Goal: Transaction & Acquisition: Obtain resource

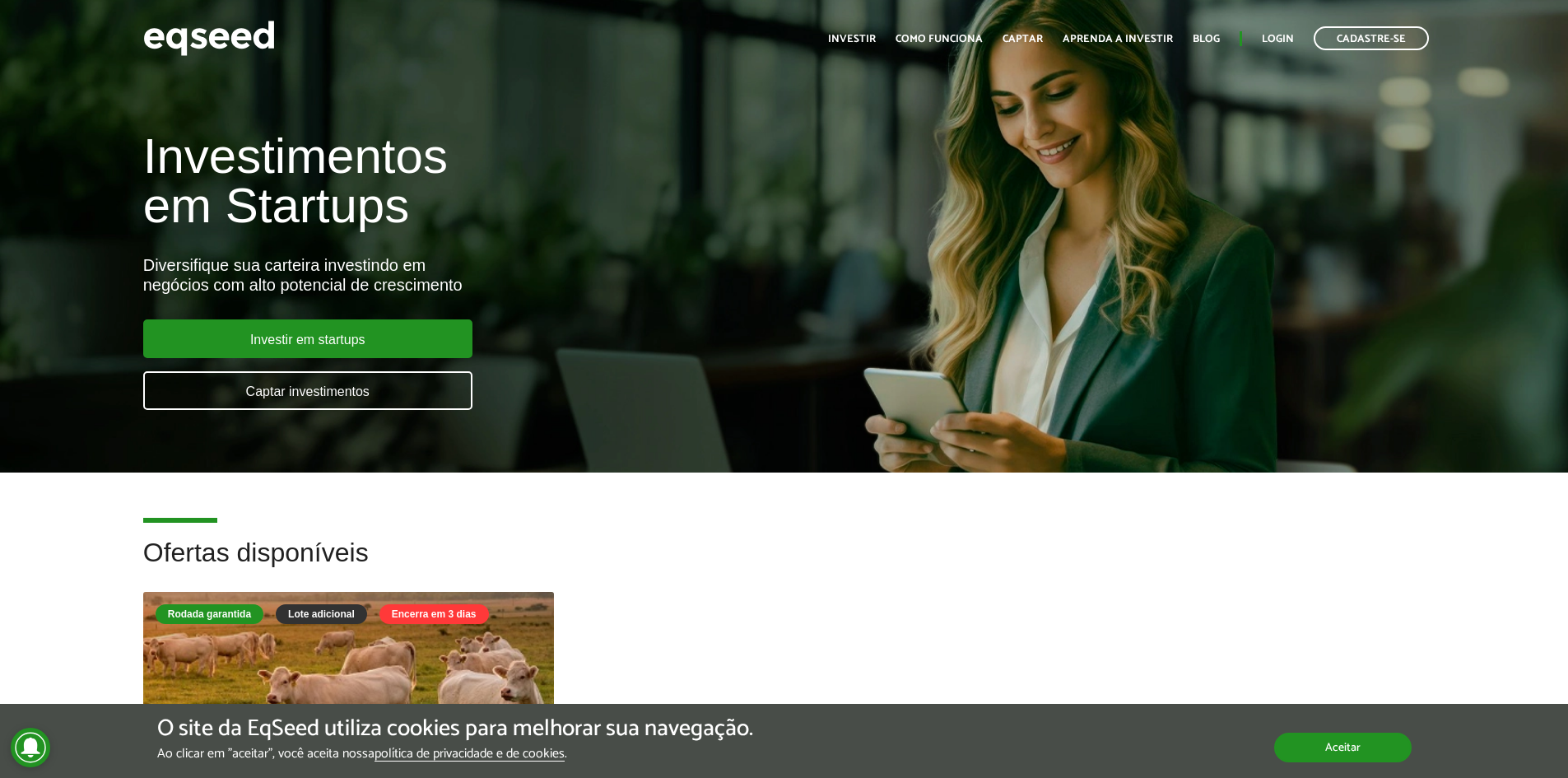
click at [1348, 763] on div "O site da EqSeed utiliza cookies para melhorar sua navegação. Ao clicar em "ace…" at bounding box center [784, 741] width 1568 height 50
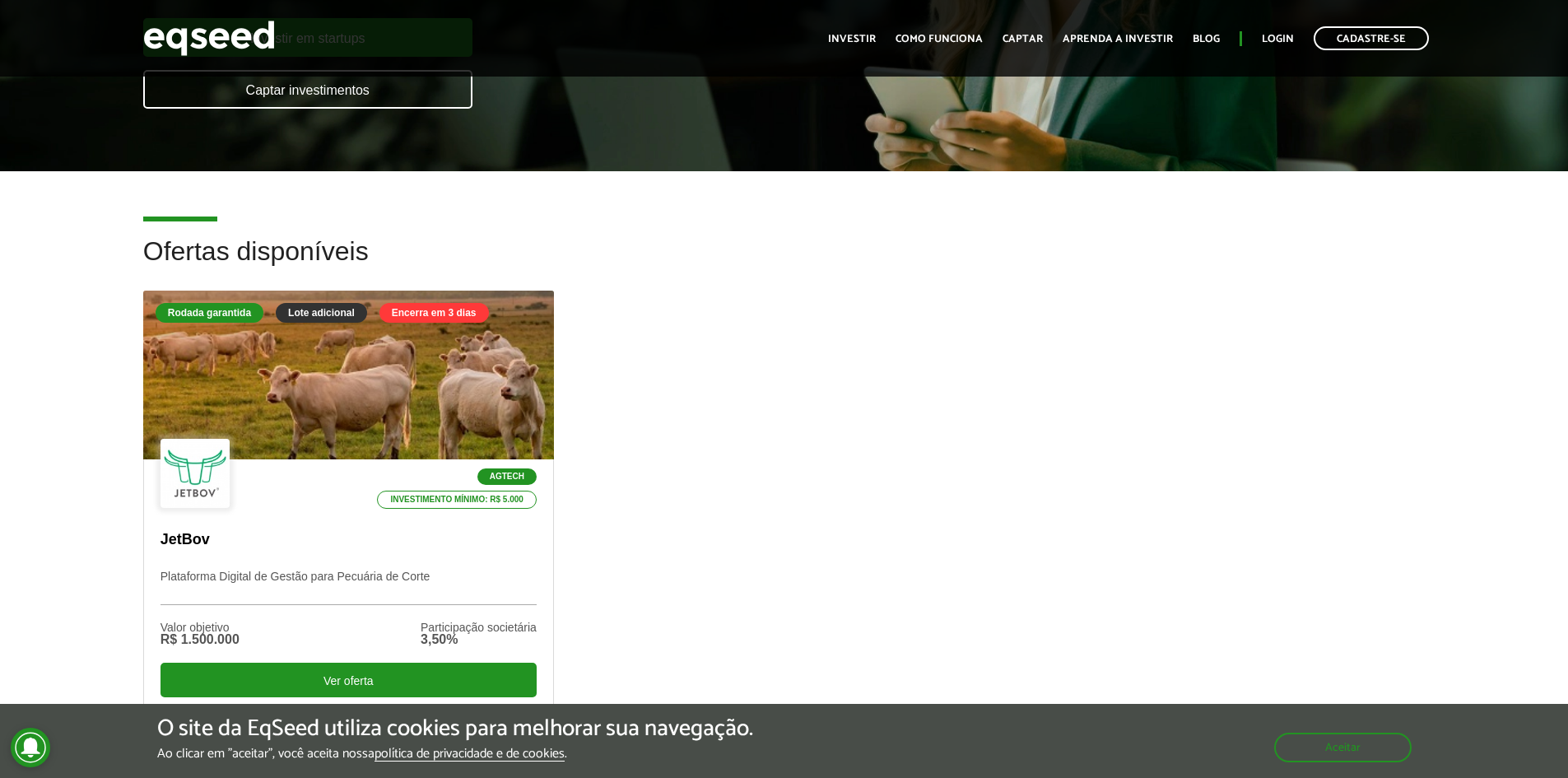
scroll to position [330, 0]
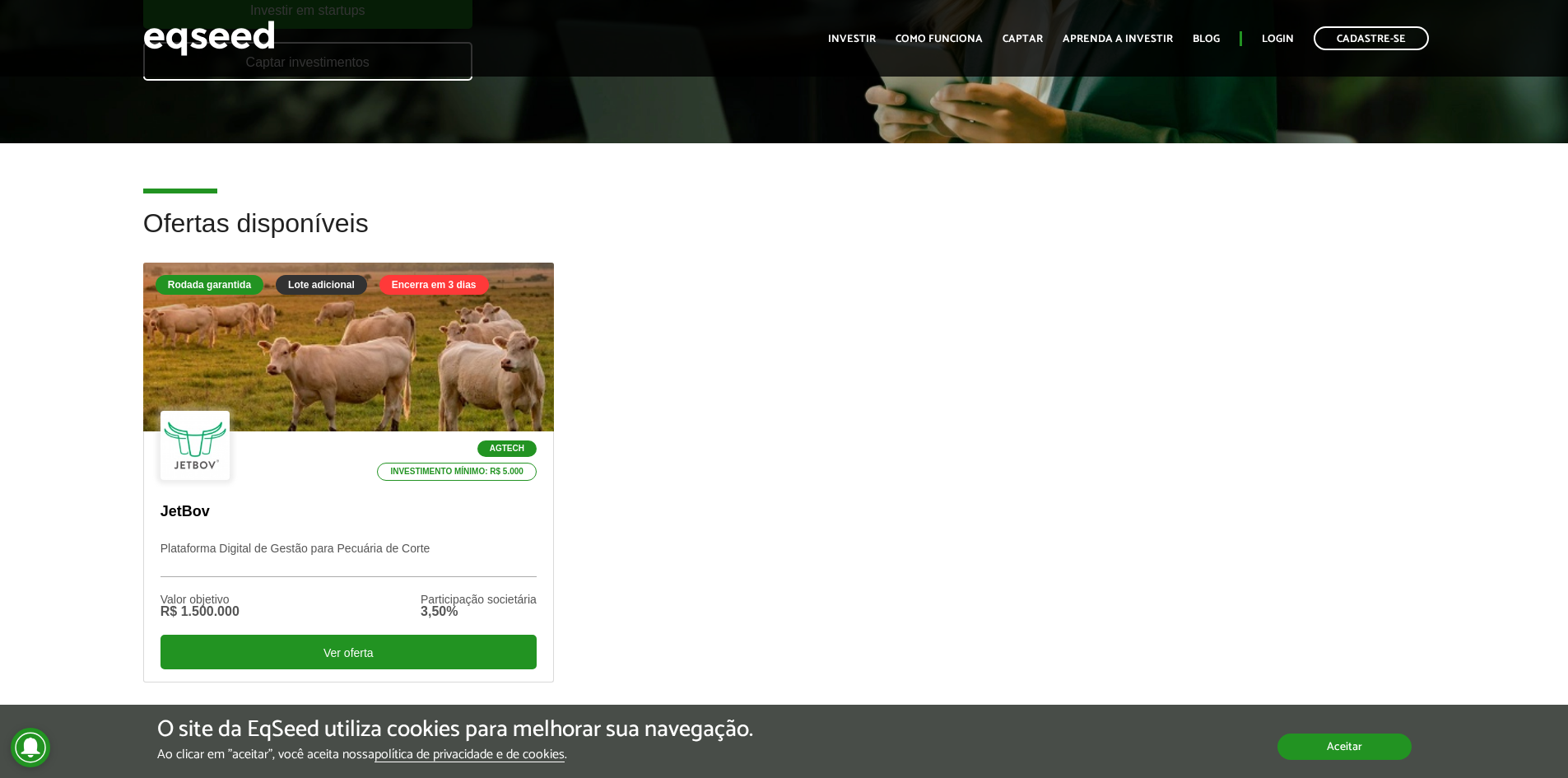
click at [1317, 751] on button "Aceitar" at bounding box center [1344, 747] width 134 height 27
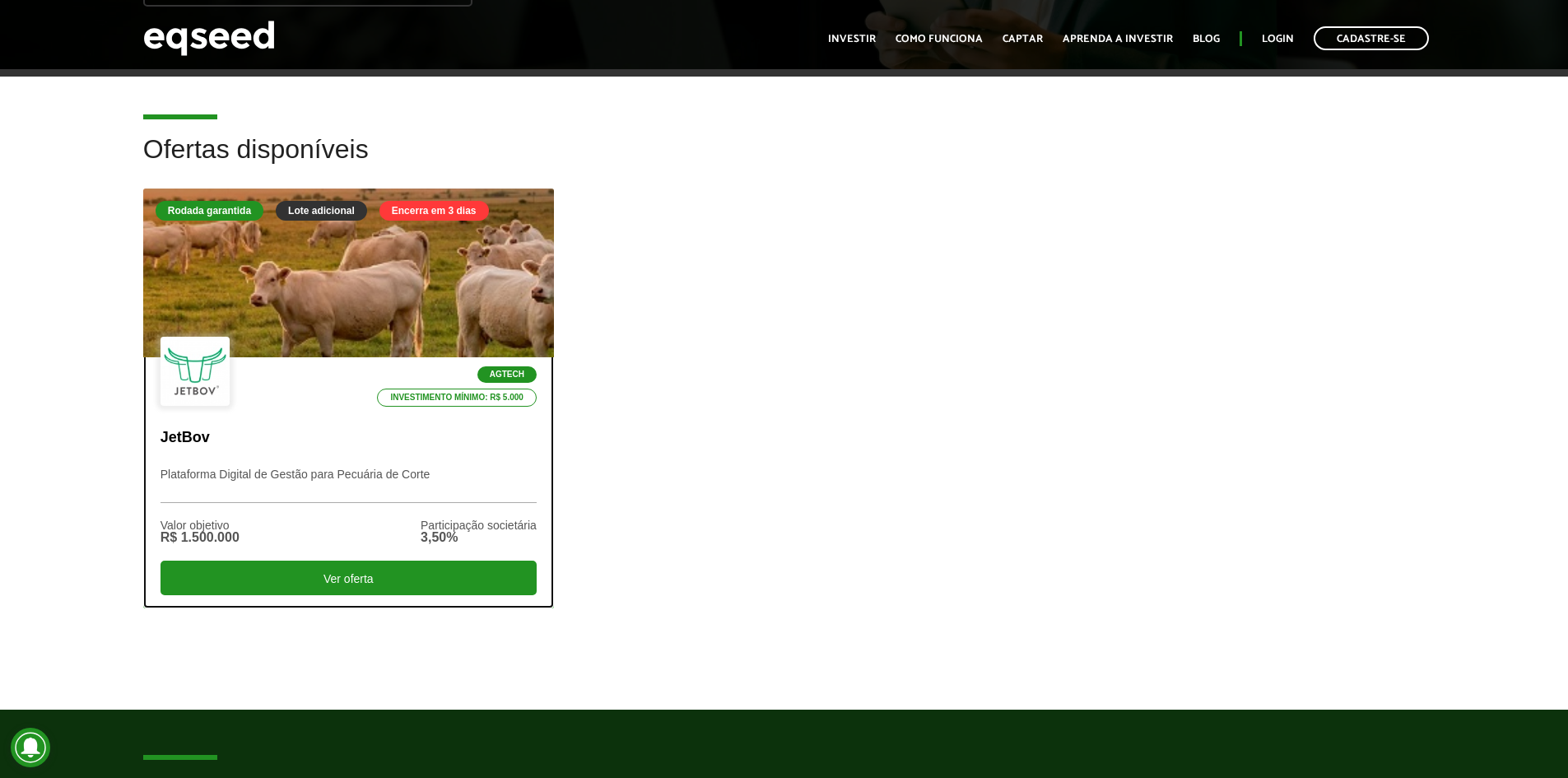
scroll to position [385, 0]
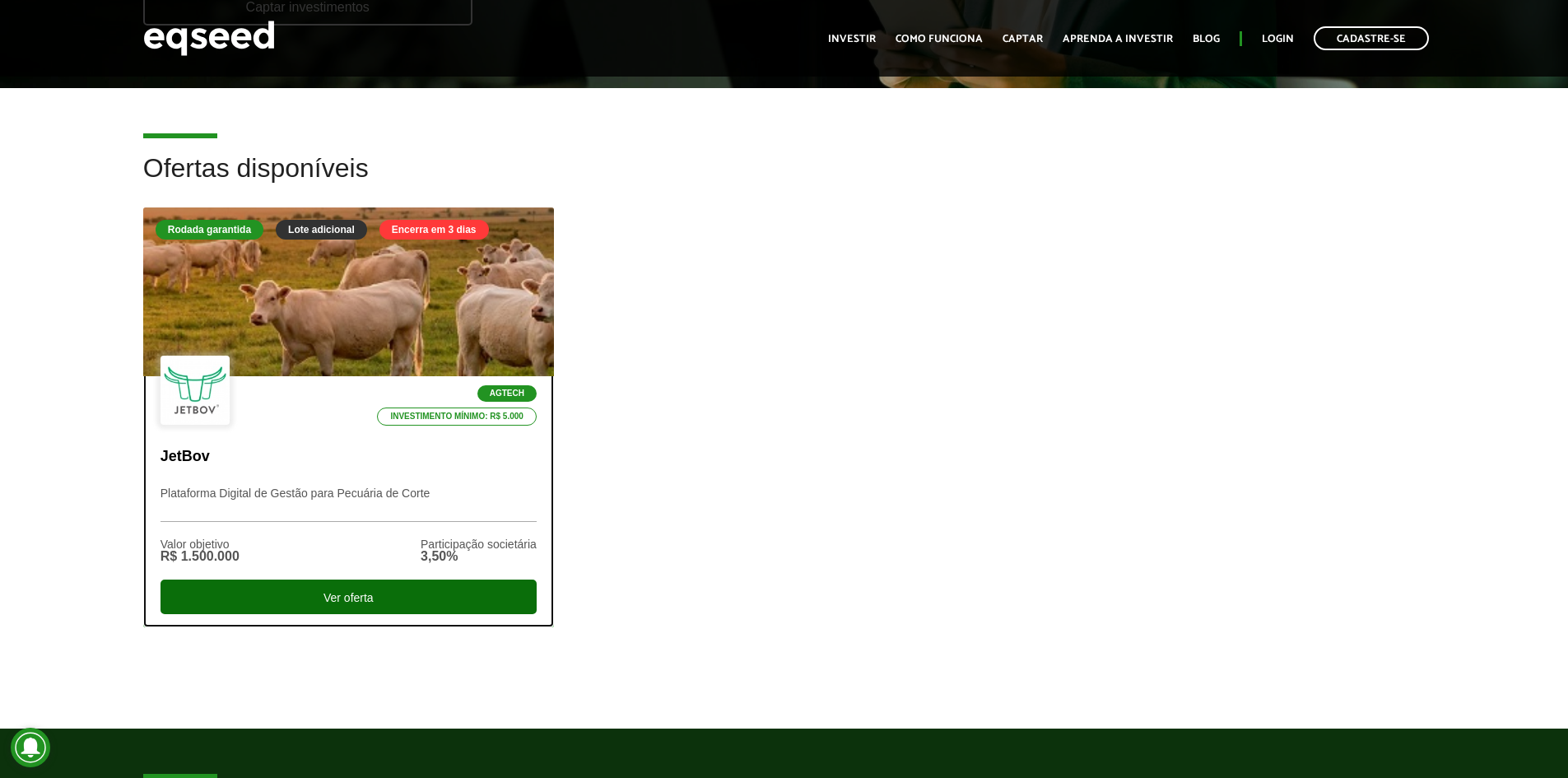
click at [346, 581] on div "Ver oferta" at bounding box center [348, 597] width 376 height 34
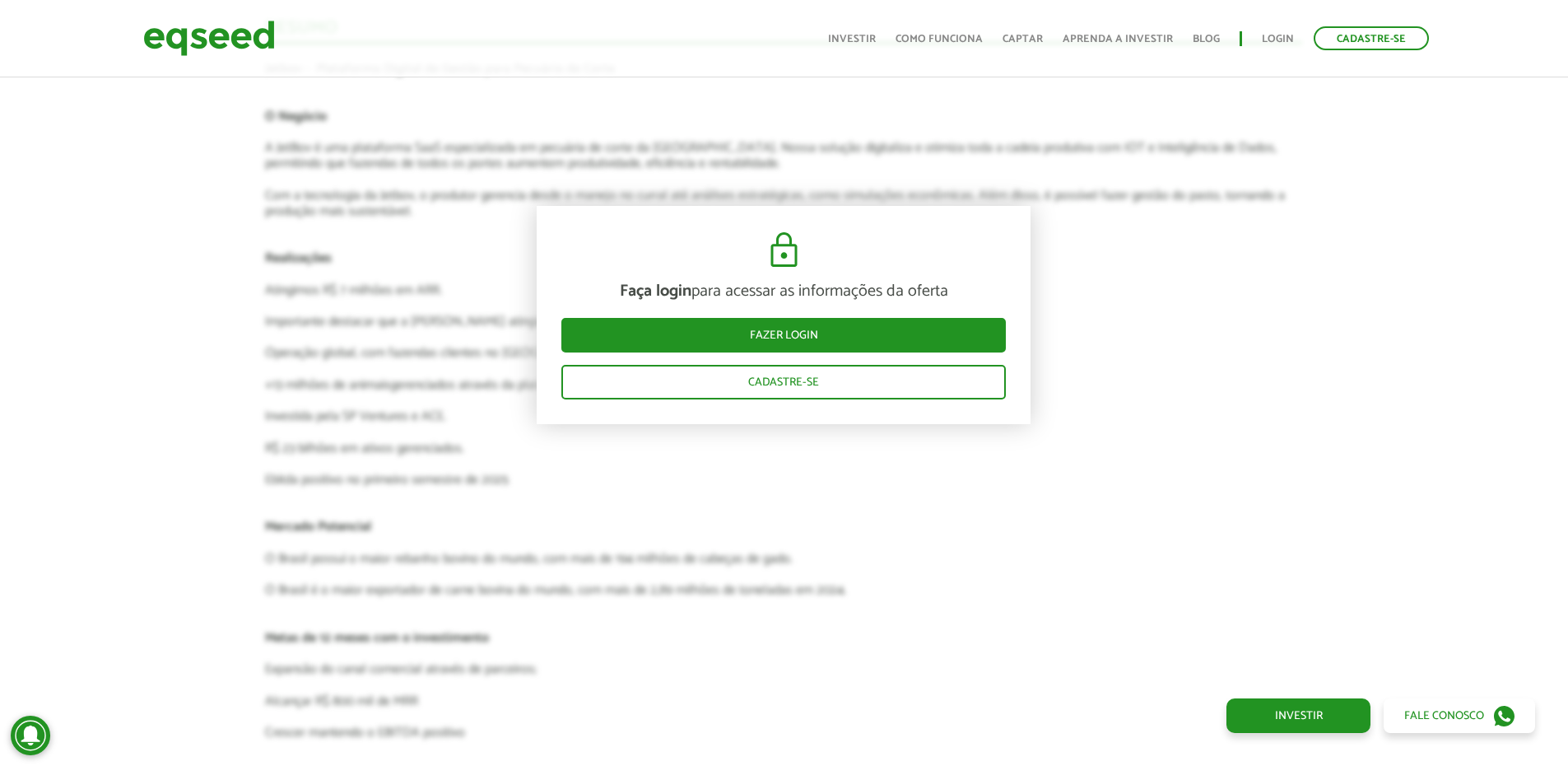
scroll to position [3659, 0]
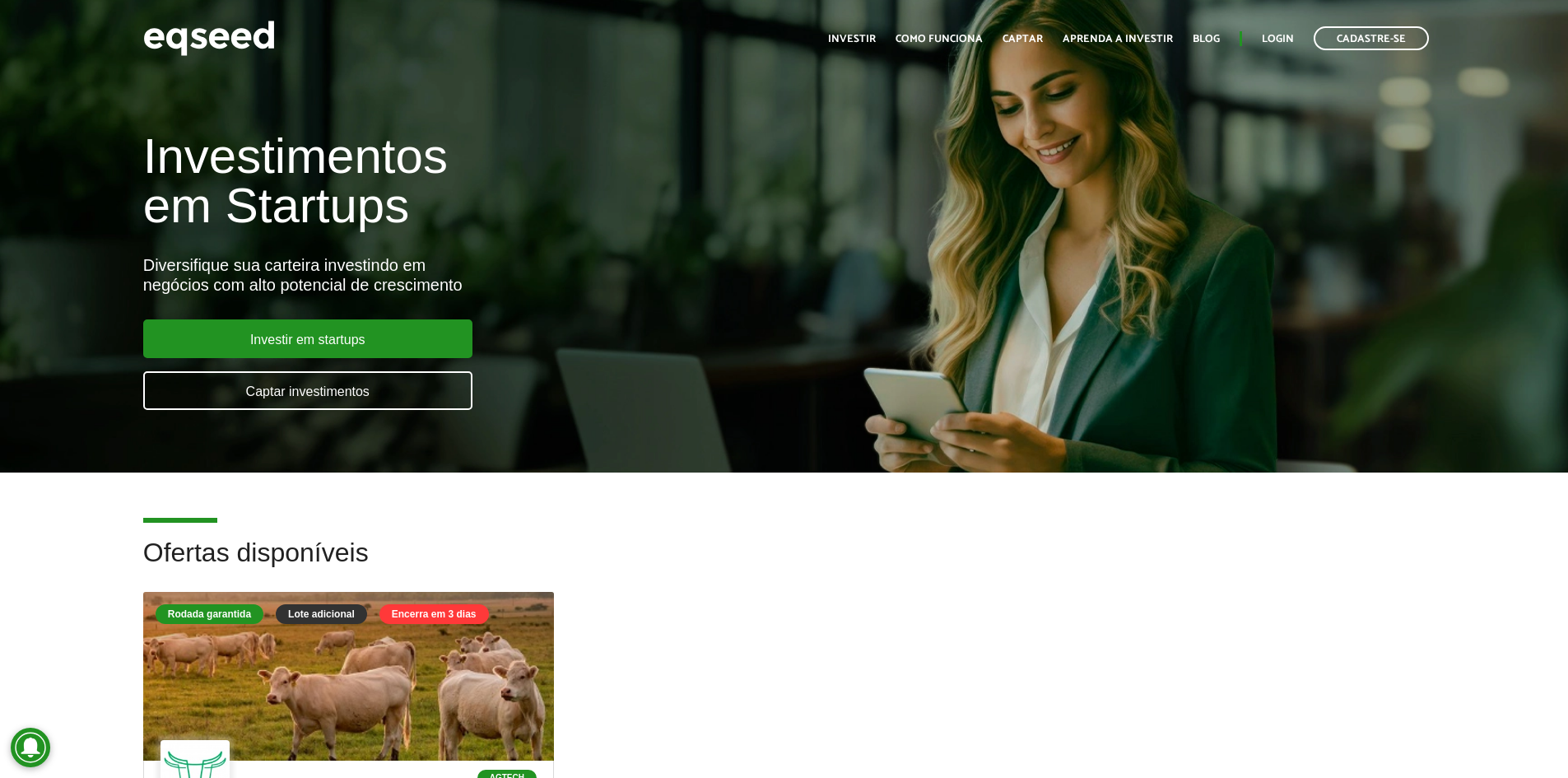
drag, startPoint x: 517, startPoint y: 479, endPoint x: 632, endPoint y: 152, distance: 346.6
click at [850, 41] on link "Investir" at bounding box center [852, 39] width 48 height 10
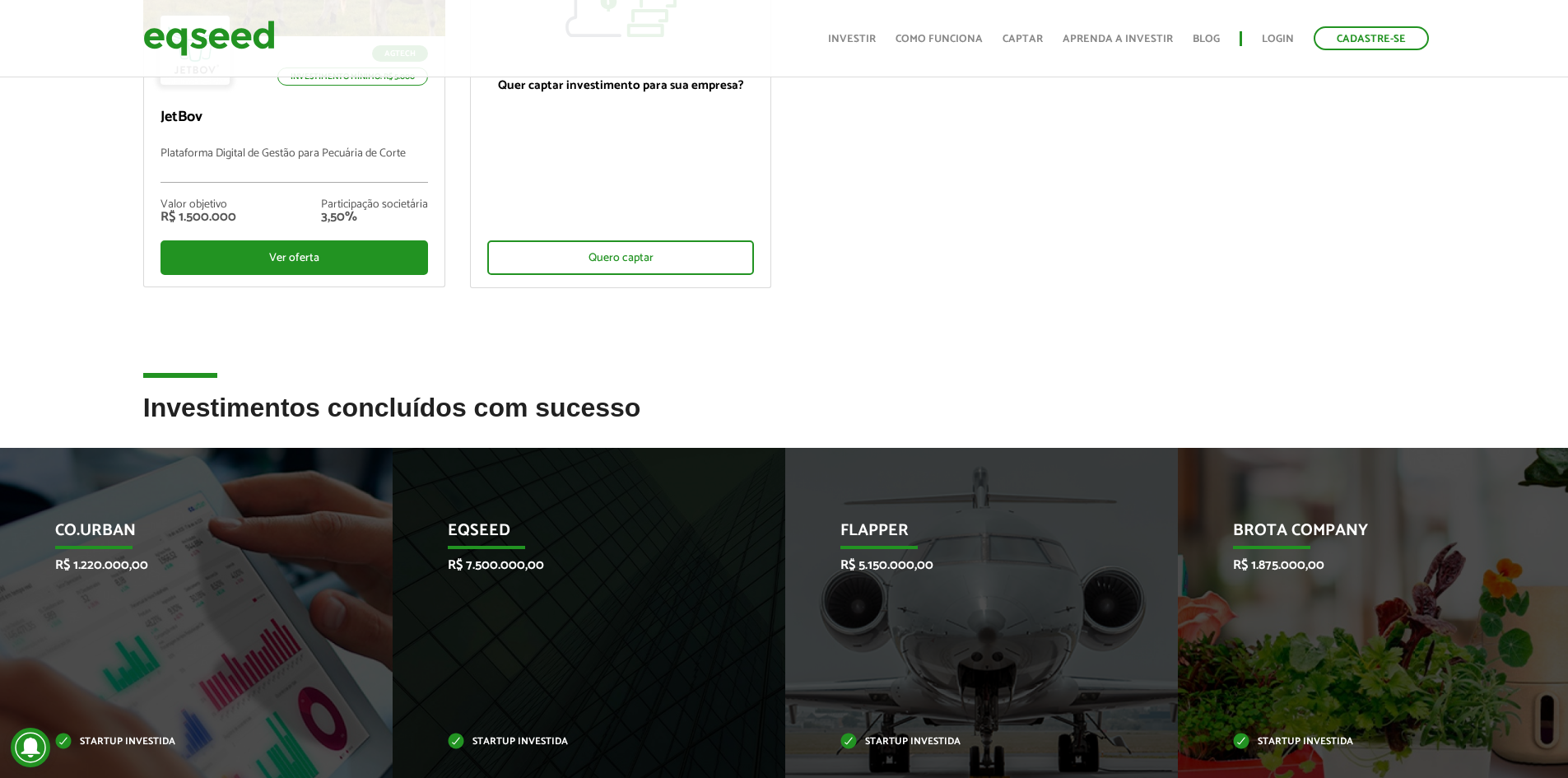
scroll to position [604, 0]
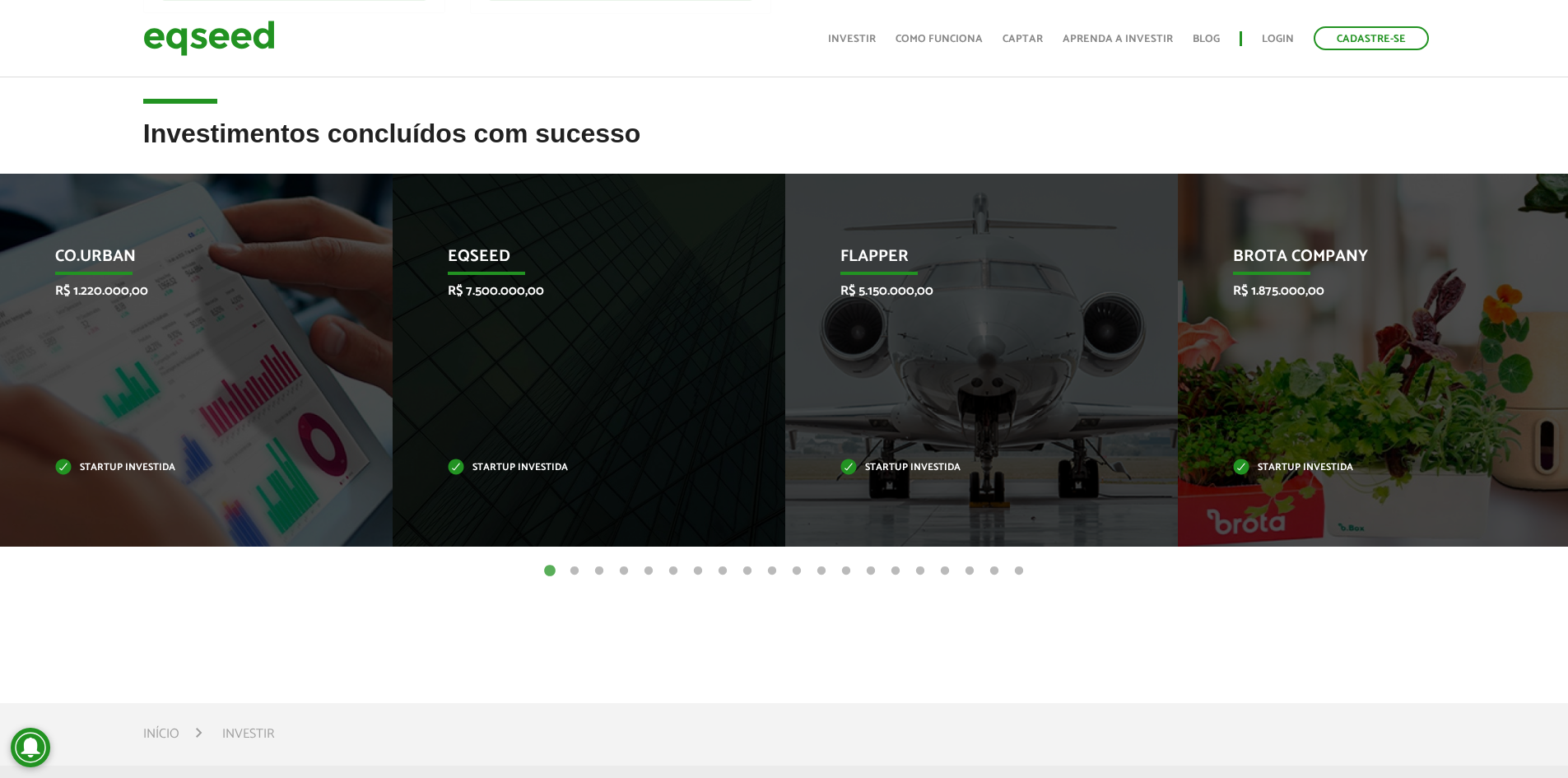
click at [844, 571] on button "13" at bounding box center [845, 571] width 16 height 16
